Goal: Complete application form

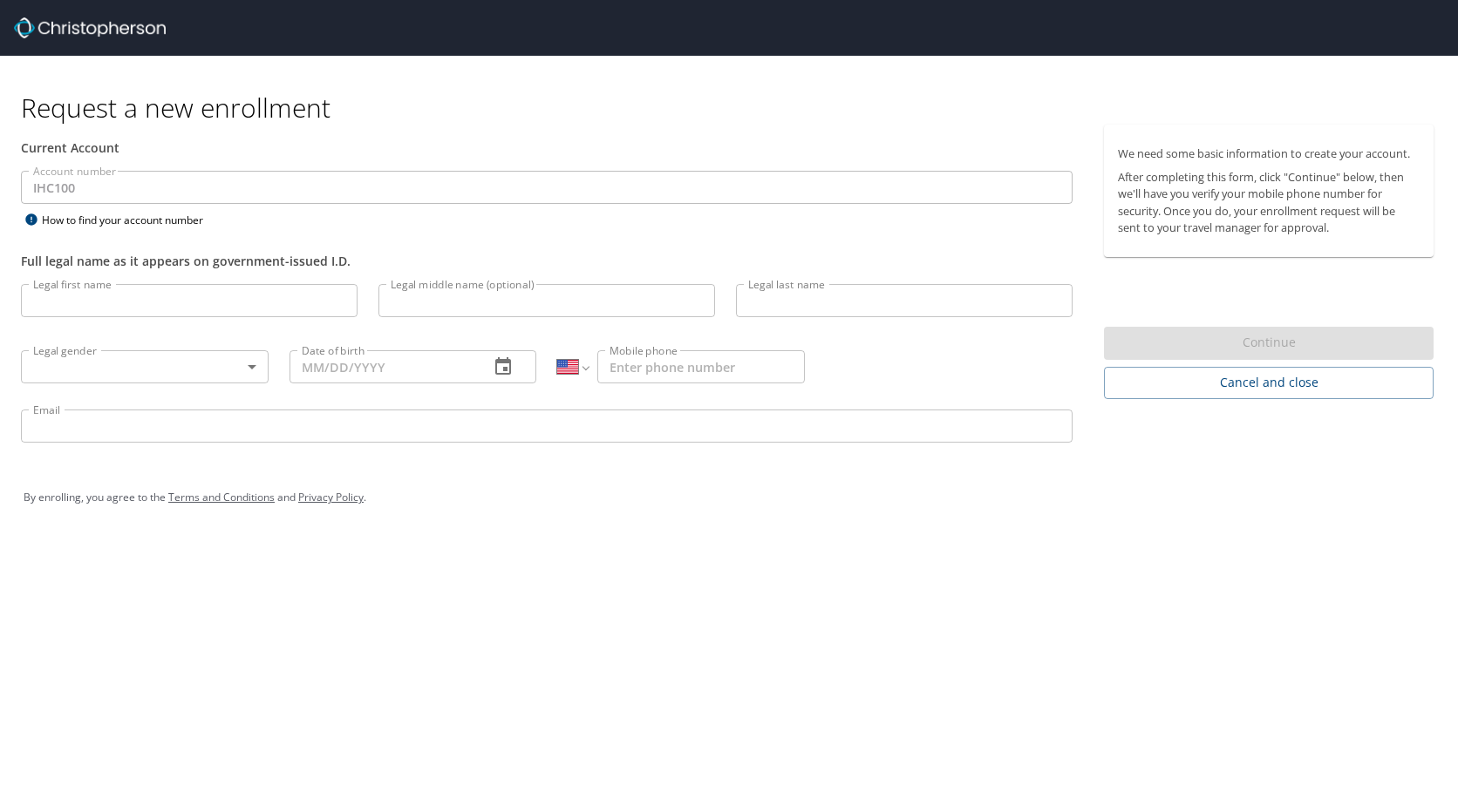
select select "US"
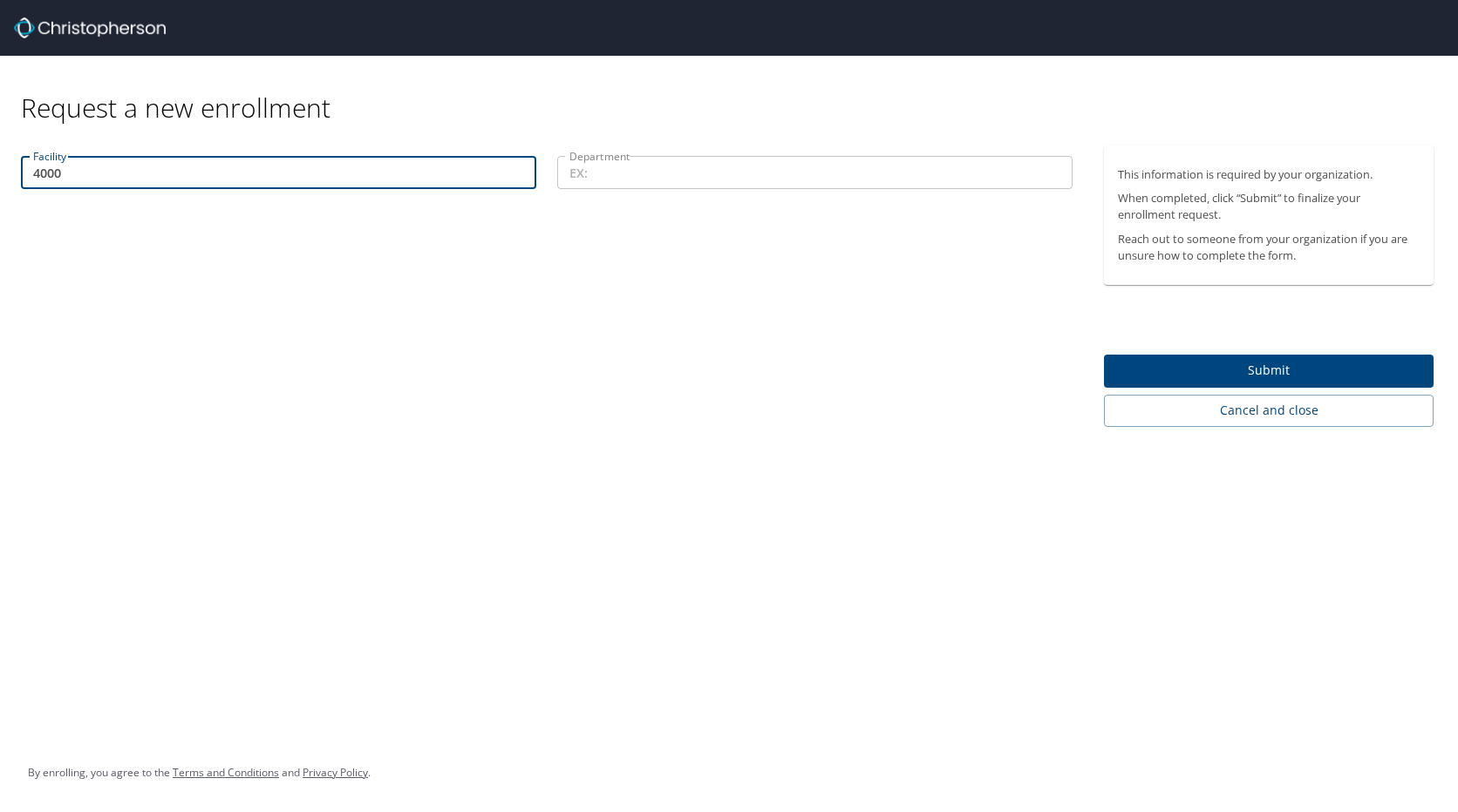
type input "4000"
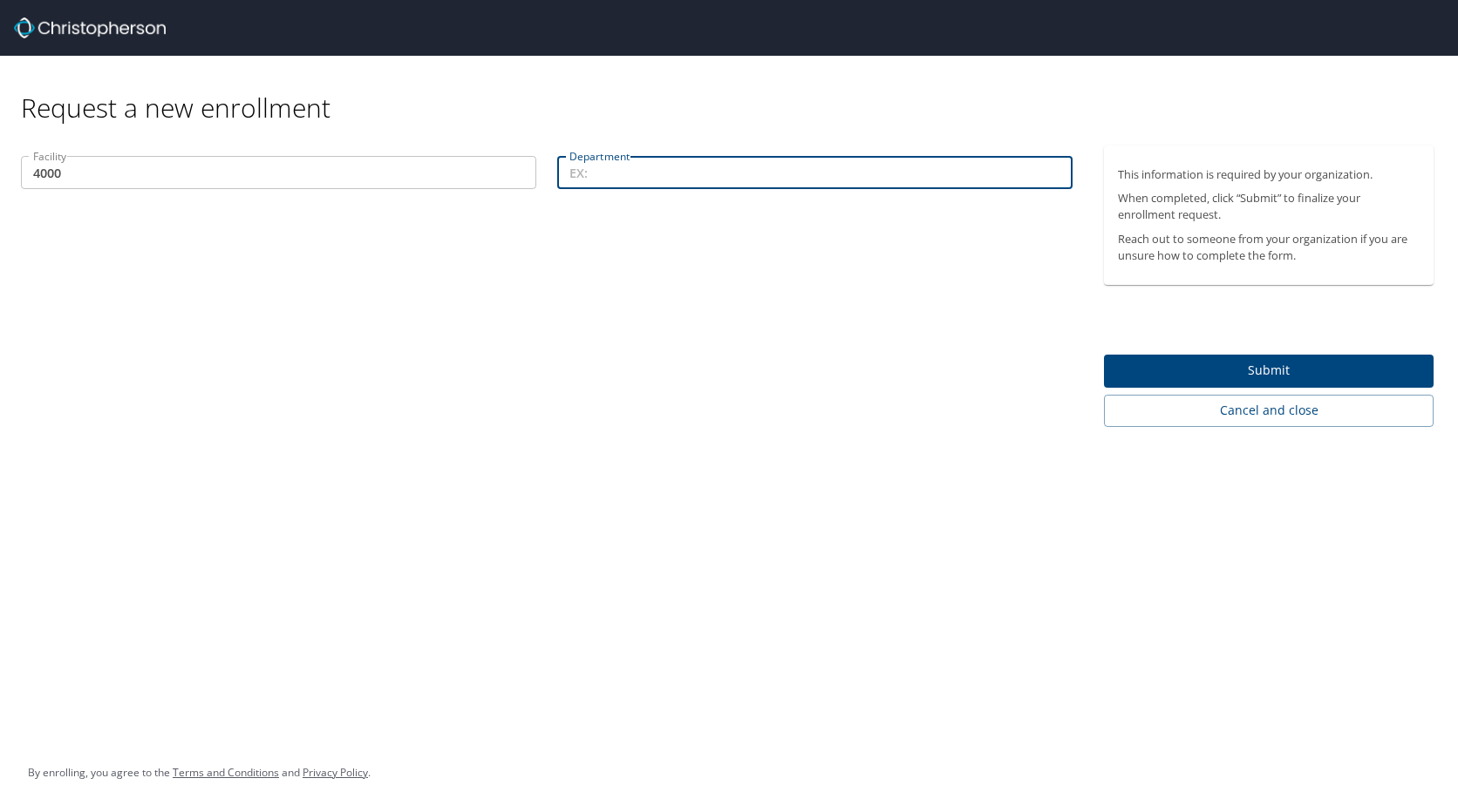
click at [604, 174] on input "Department" at bounding box center [815, 172] width 515 height 33
type input "74141"
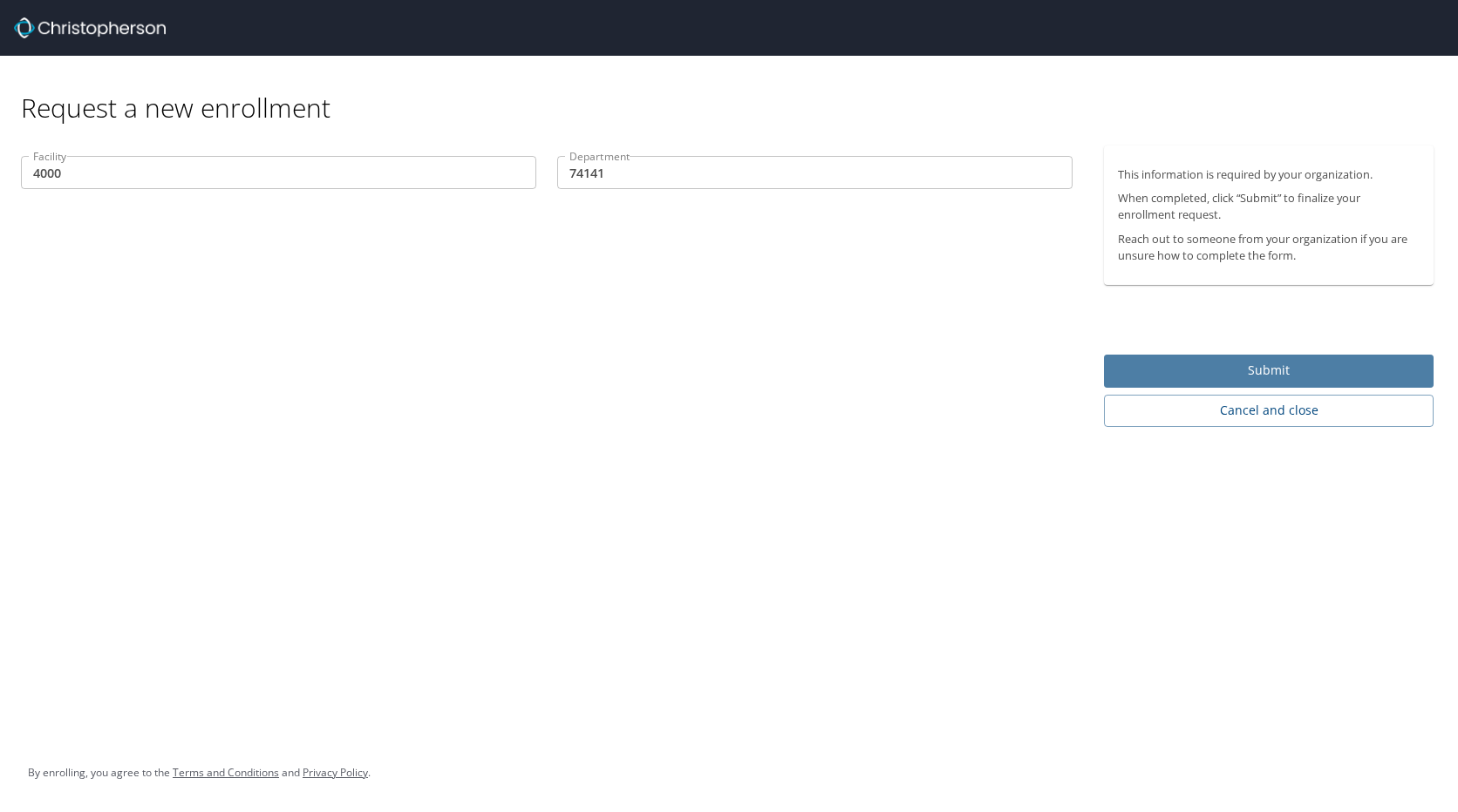
click at [1263, 368] on span "Submit" at bounding box center [1268, 370] width 301 height 22
